Goal: Navigation & Orientation: Go to known website

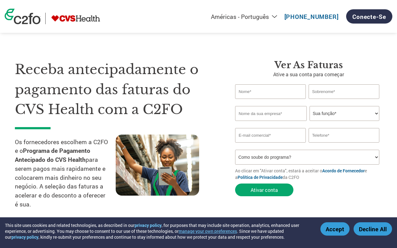
select select "pt"
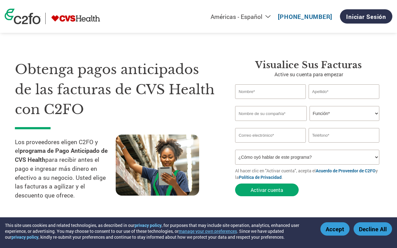
select select "es-MX"
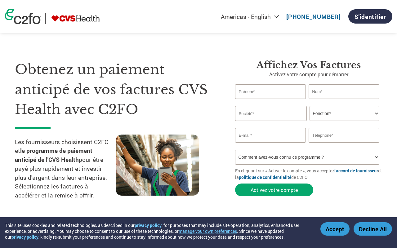
select select "fr-[GEOGRAPHIC_DATA]"
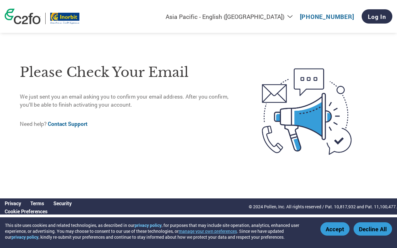
select select "en-IN"
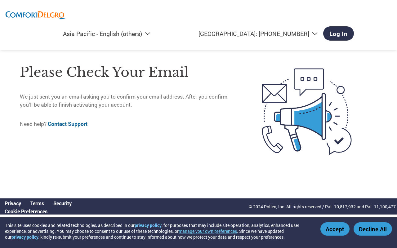
select select "en-AP"
